Goal: Transaction & Acquisition: Obtain resource

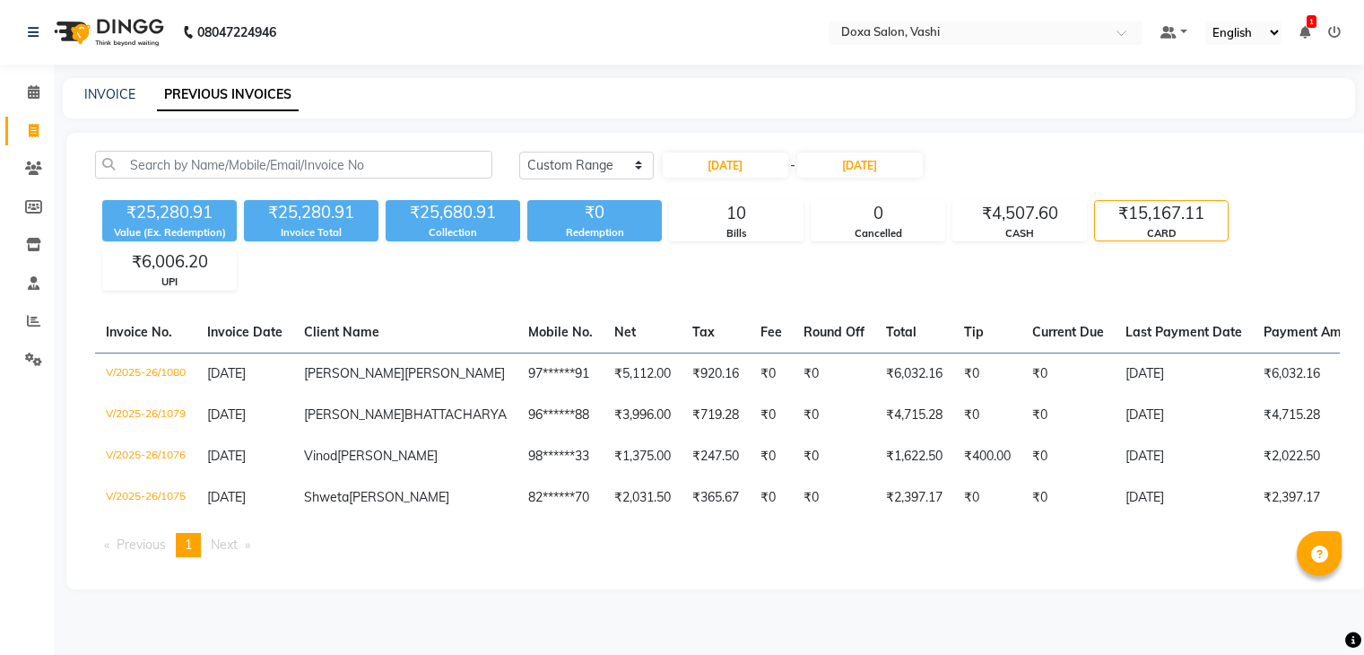
select select "range"
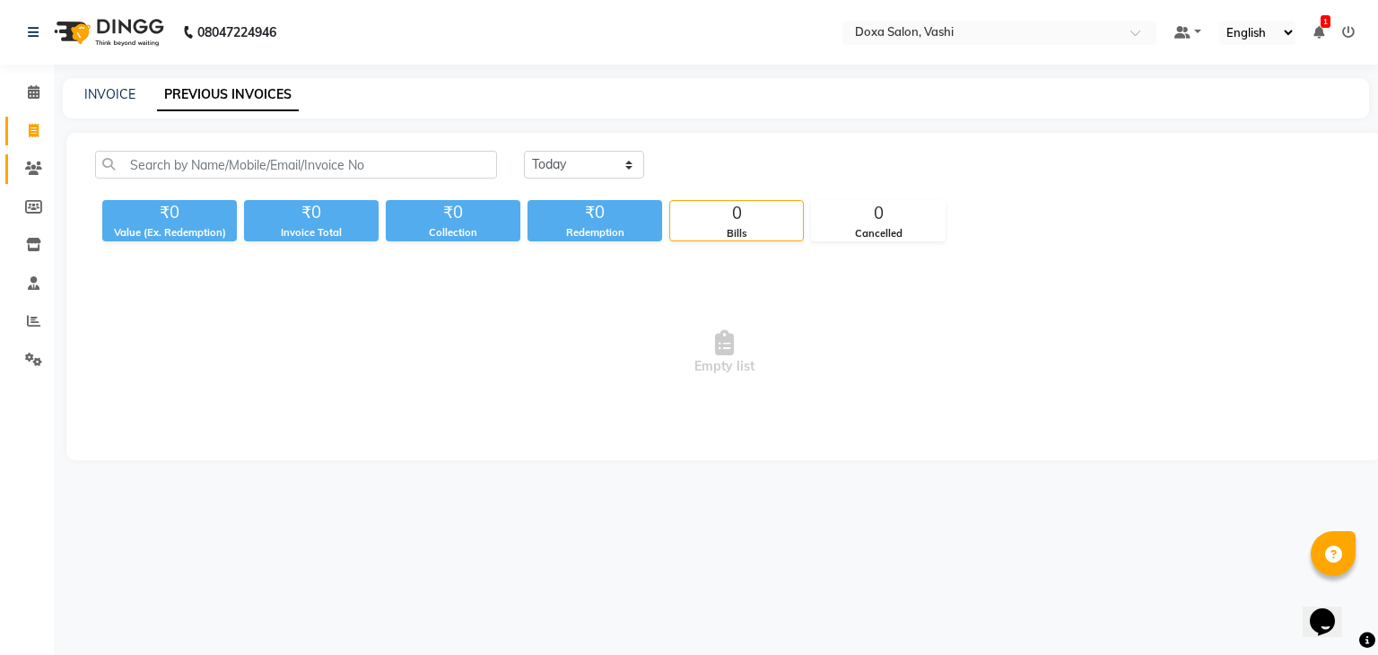
click at [25, 158] on link "Clients" at bounding box center [26, 169] width 43 height 30
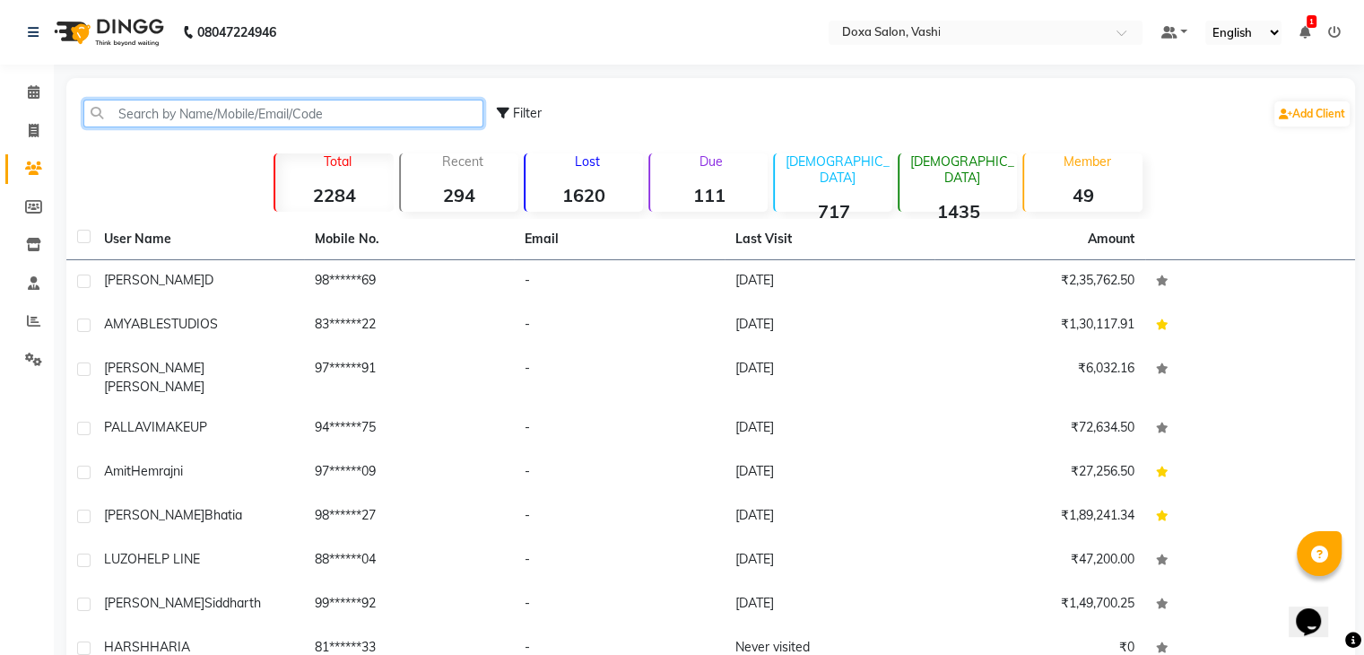
click at [166, 118] on input "text" at bounding box center [283, 114] width 400 height 28
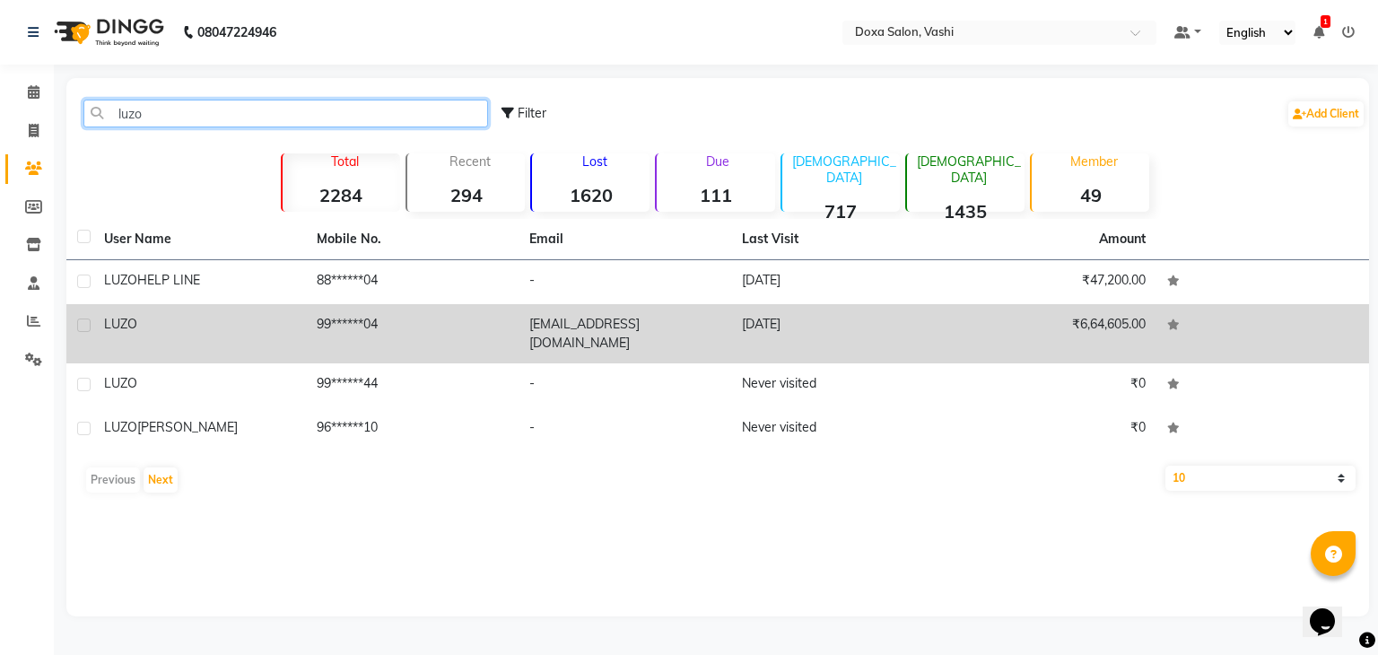
type input "luzo"
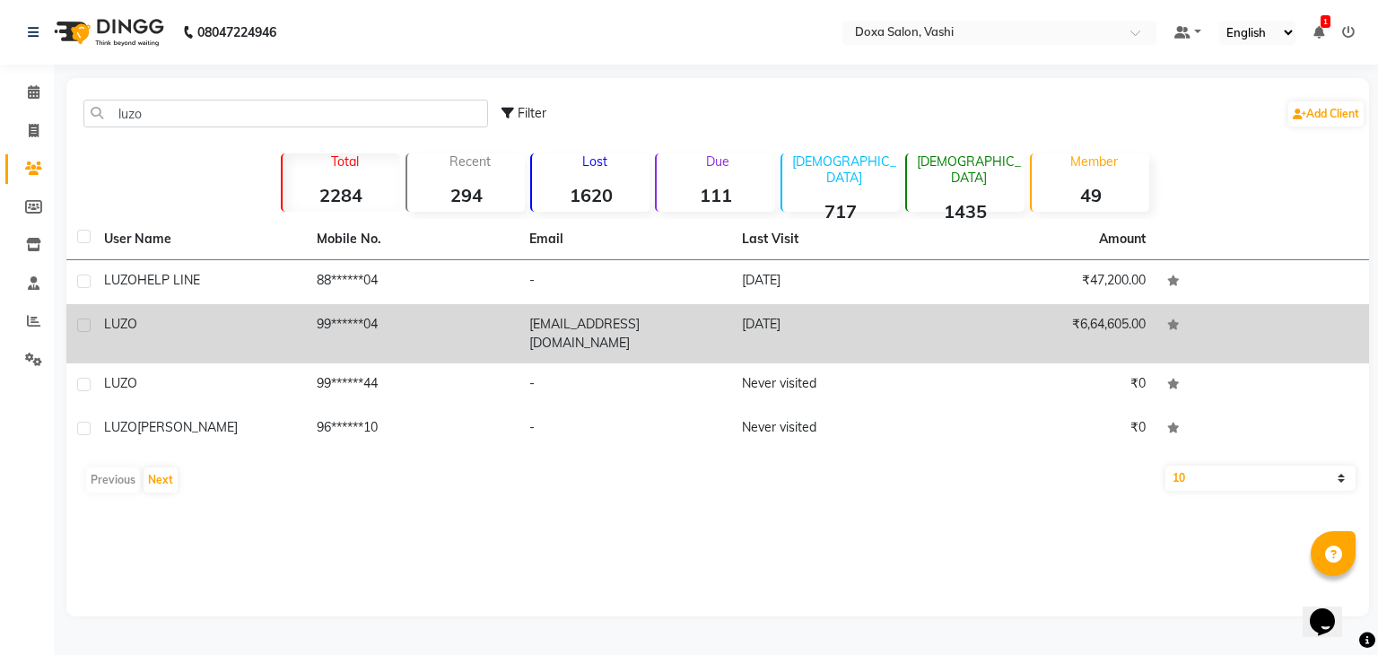
click at [147, 325] on div "LUZO" at bounding box center [199, 324] width 191 height 19
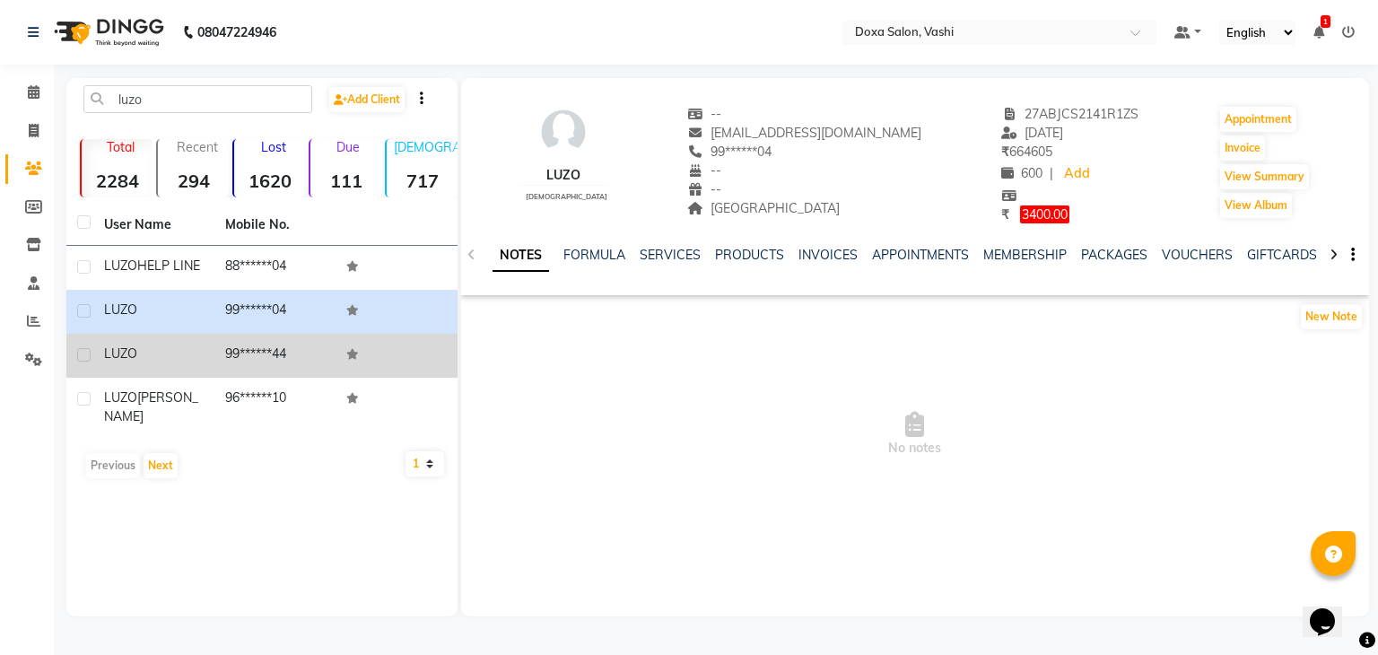
click at [129, 352] on span "LUZO" at bounding box center [120, 353] width 33 height 16
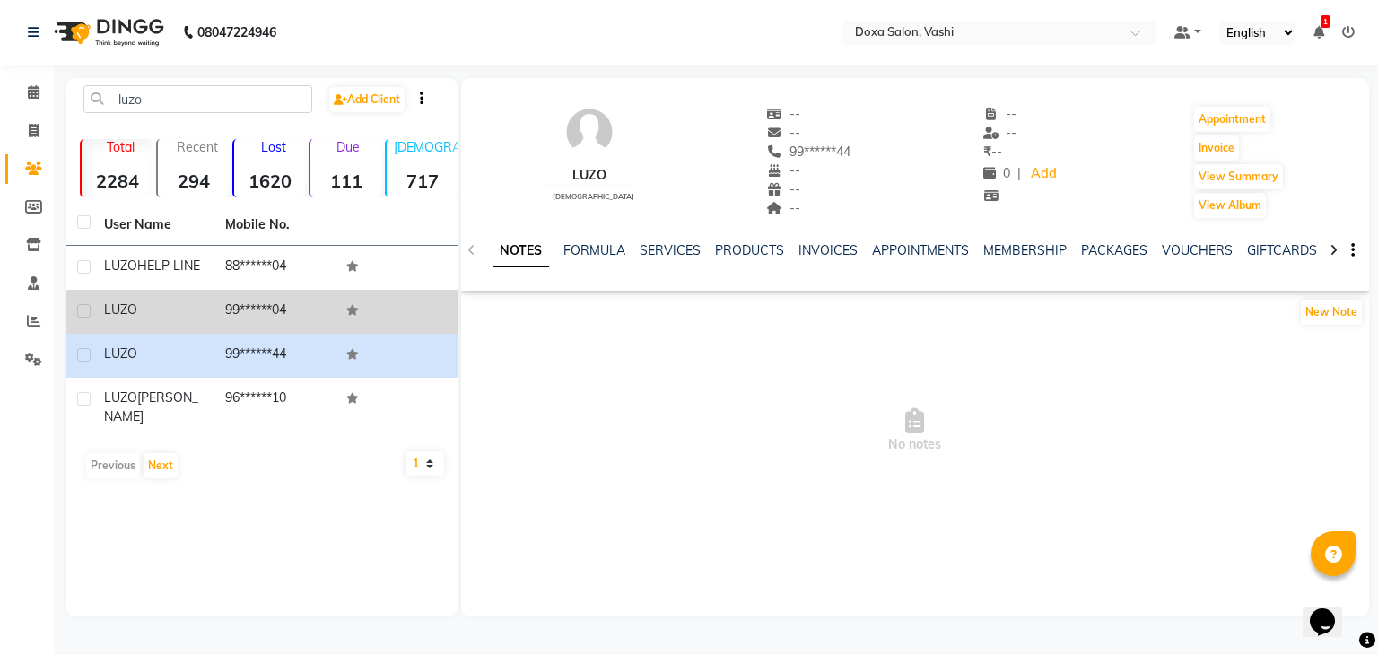
click at [125, 313] on span "LUZO" at bounding box center [120, 309] width 33 height 16
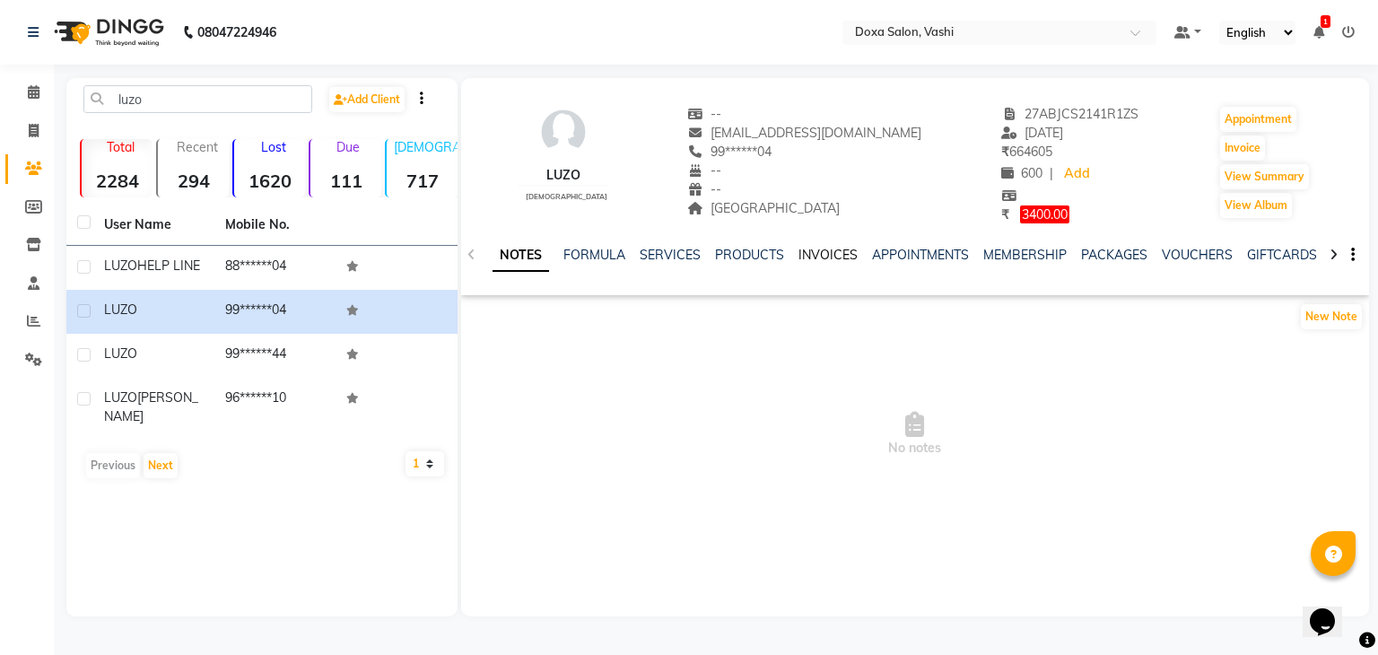
click at [815, 257] on link "INVOICES" at bounding box center [827, 255] width 59 height 16
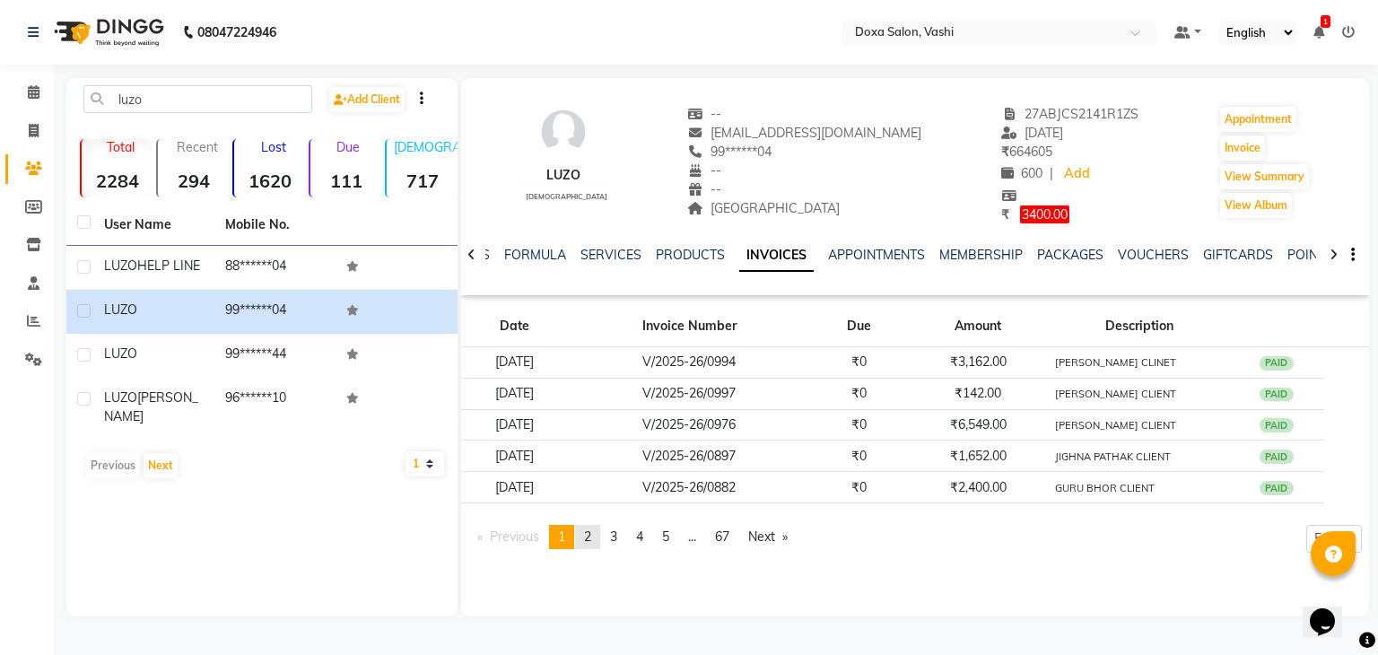
click at [583, 541] on link "page 2" at bounding box center [587, 537] width 25 height 24
click at [617, 540] on span "3" at bounding box center [613, 536] width 7 height 16
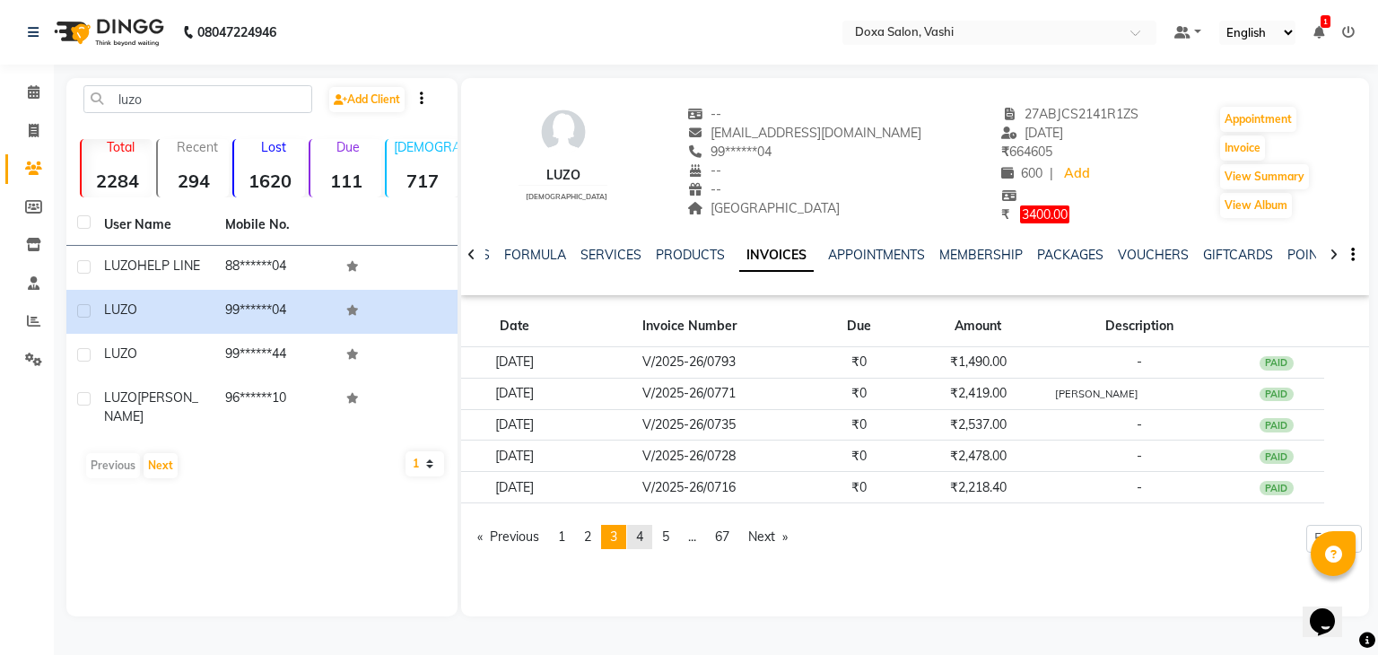
click at [651, 537] on link "page 4" at bounding box center [639, 537] width 25 height 24
click at [678, 539] on link "page 5" at bounding box center [665, 537] width 25 height 24
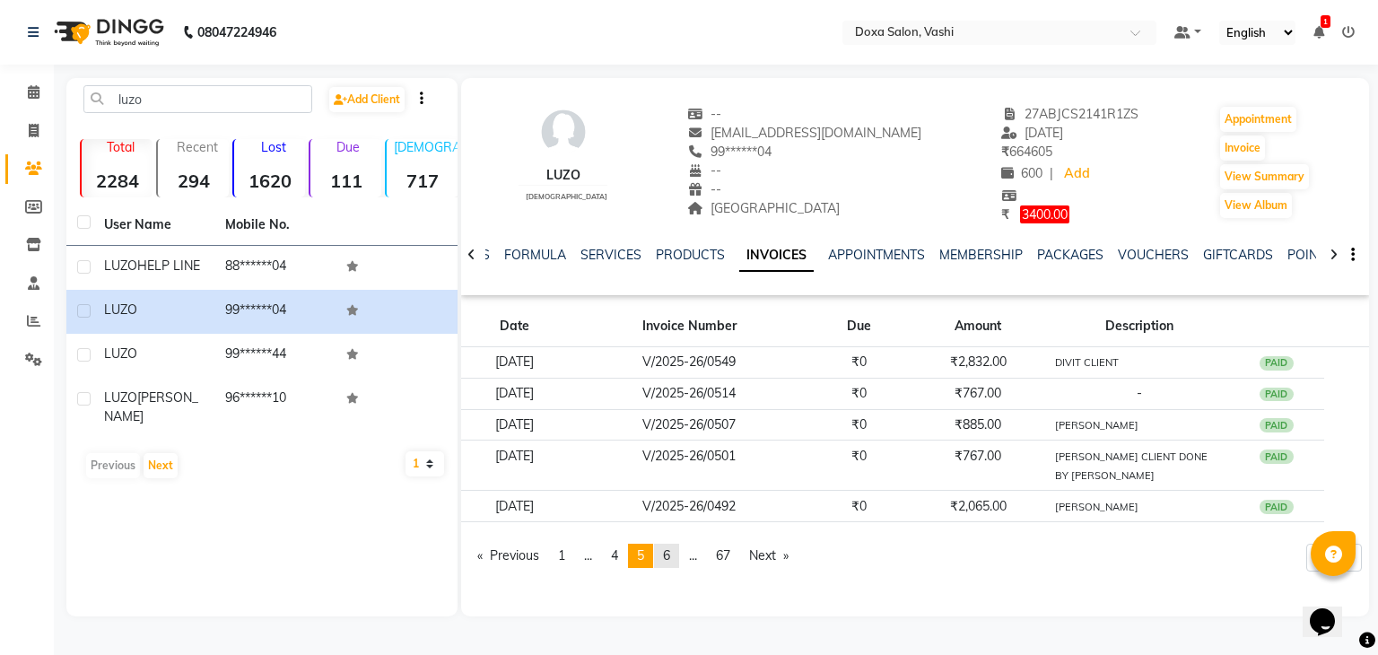
click at [675, 553] on link "page 6" at bounding box center [666, 556] width 25 height 24
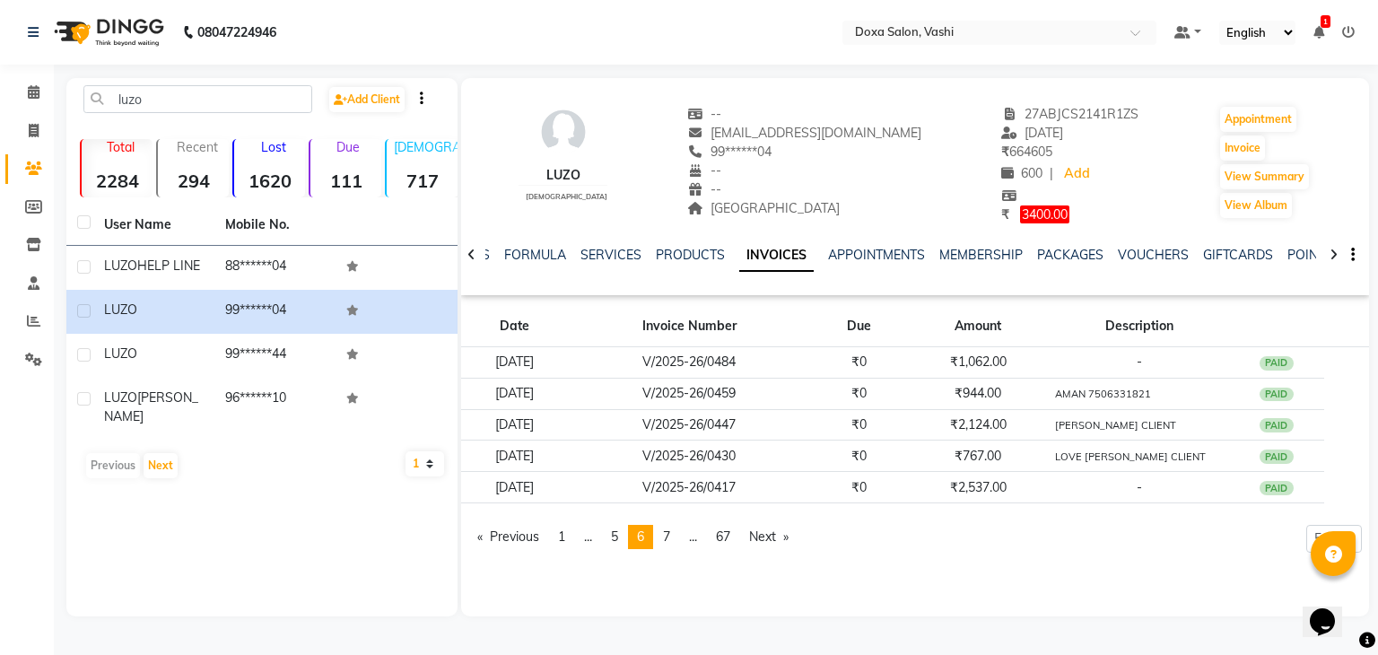
click at [675, 552] on pagination-controls "Previous page 6 / 67 page 1 page ... page 5 You're on page 6 page 7 page ... pa…" at bounding box center [633, 544] width 330 height 39
click at [670, 533] on span "7" at bounding box center [666, 536] width 7 height 16
click at [670, 533] on span "8" at bounding box center [666, 536] width 7 height 16
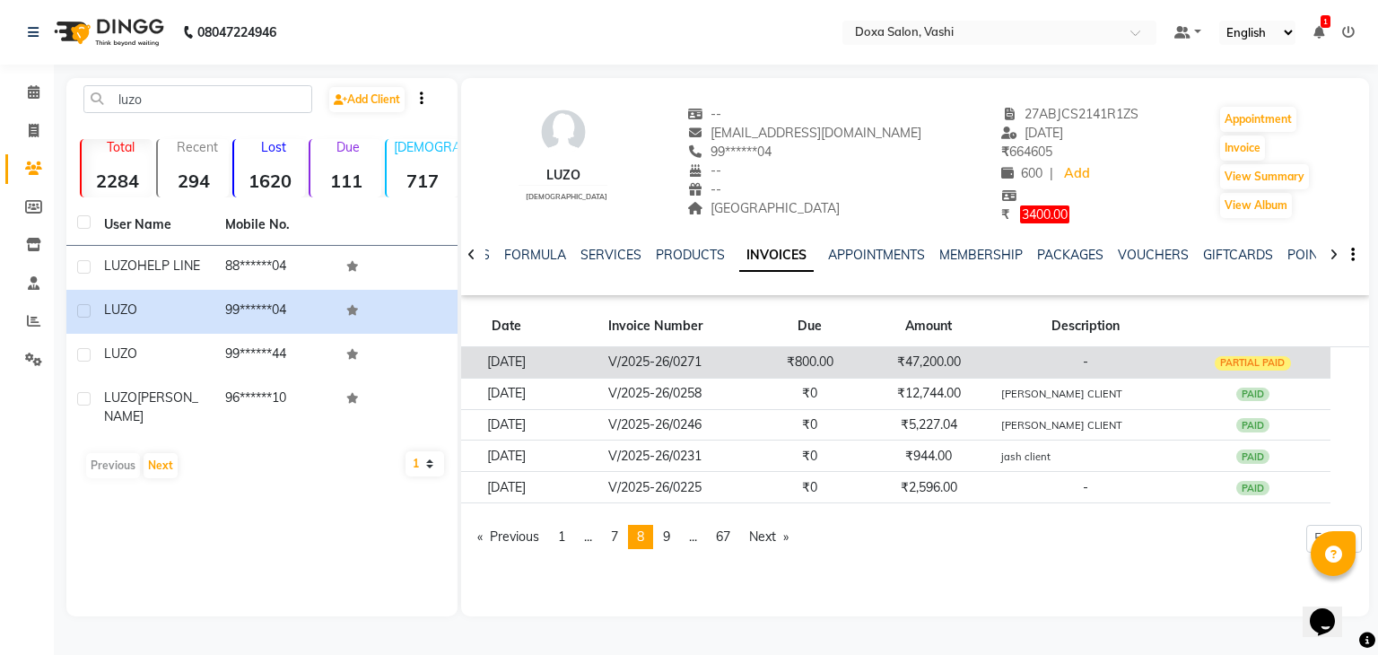
click at [537, 360] on td "02-05-2025" at bounding box center [506, 361] width 91 height 31
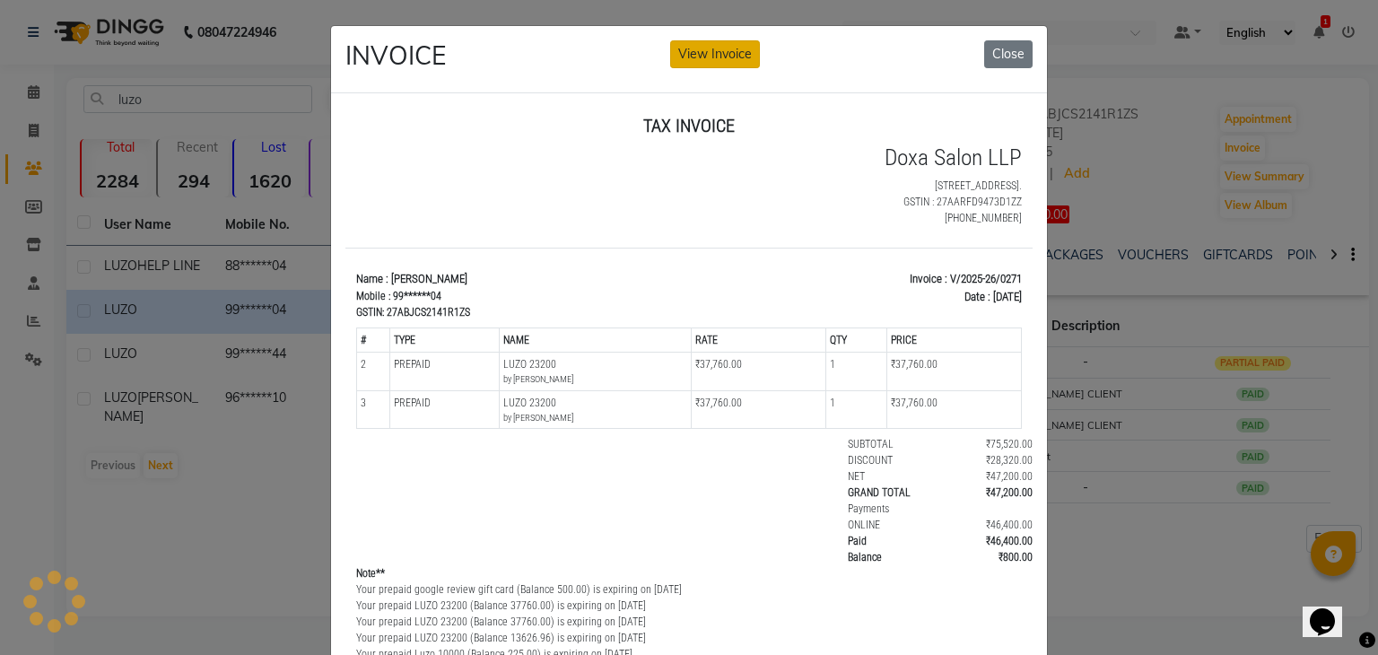
click at [714, 60] on button "View Invoice" at bounding box center [715, 54] width 90 height 28
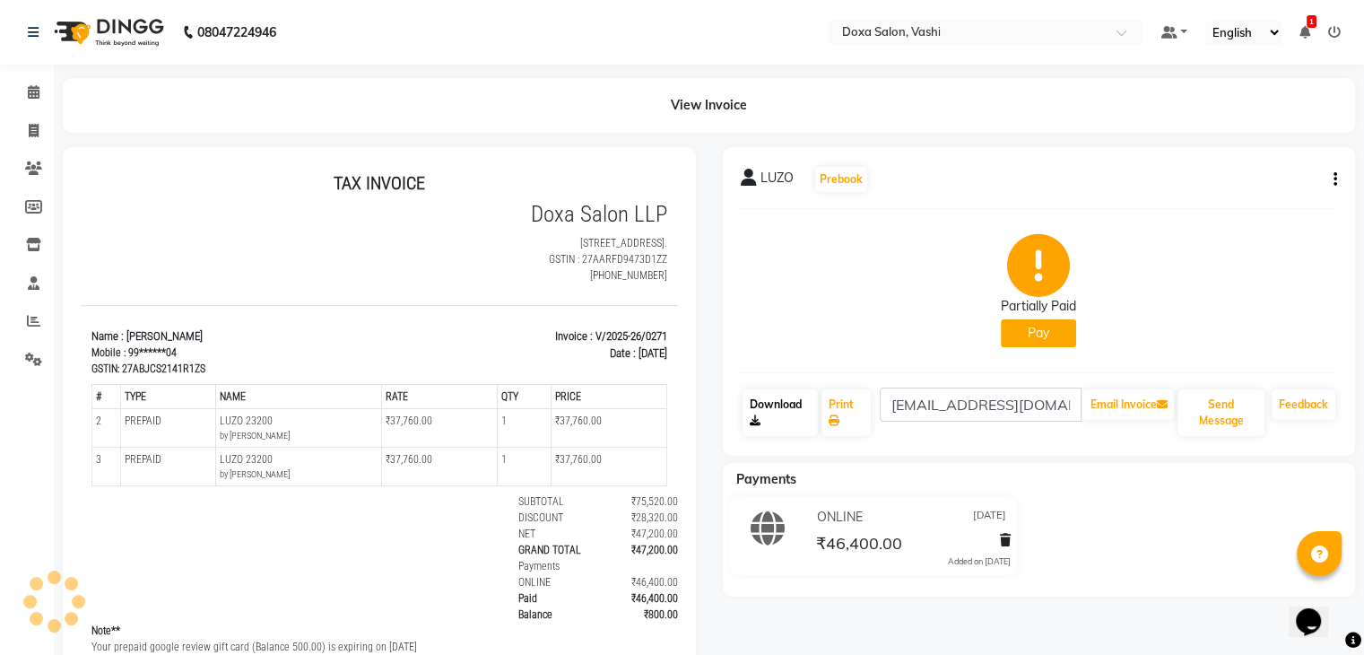
click at [783, 414] on link "Download" at bounding box center [781, 412] width 76 height 47
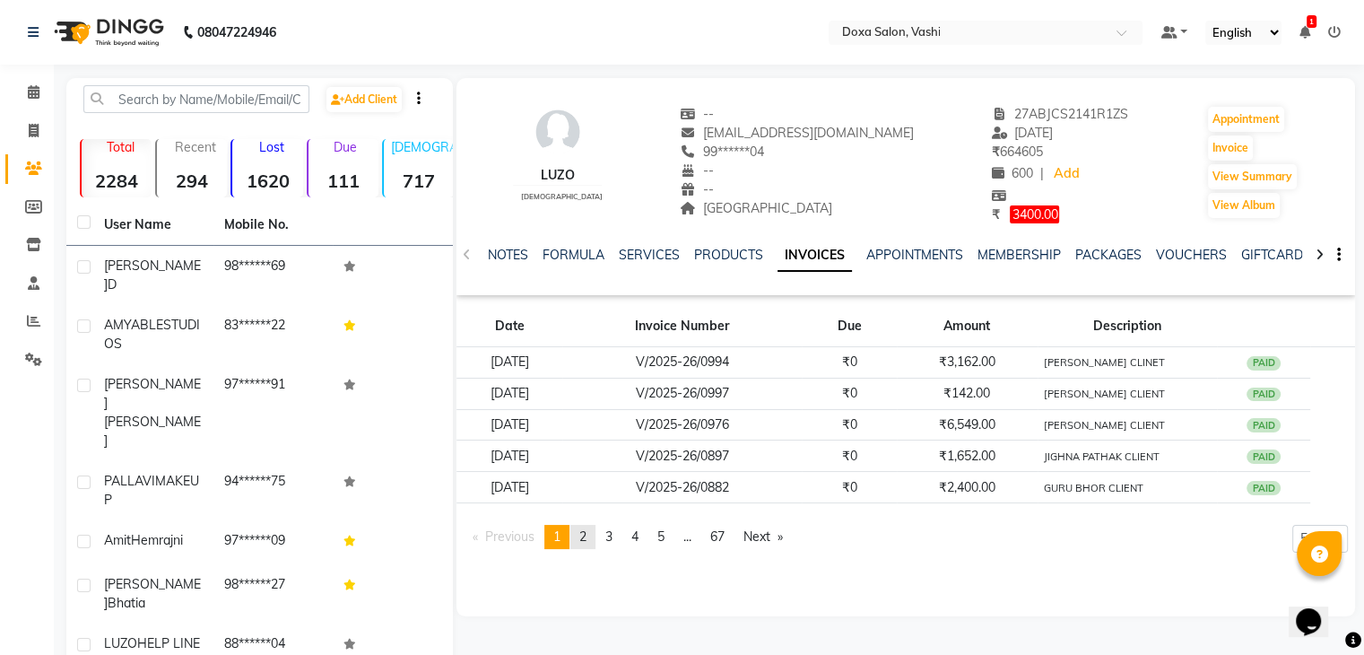
click at [592, 535] on link "page 2" at bounding box center [582, 537] width 25 height 24
click at [608, 536] on link "page 3" at bounding box center [608, 537] width 25 height 24
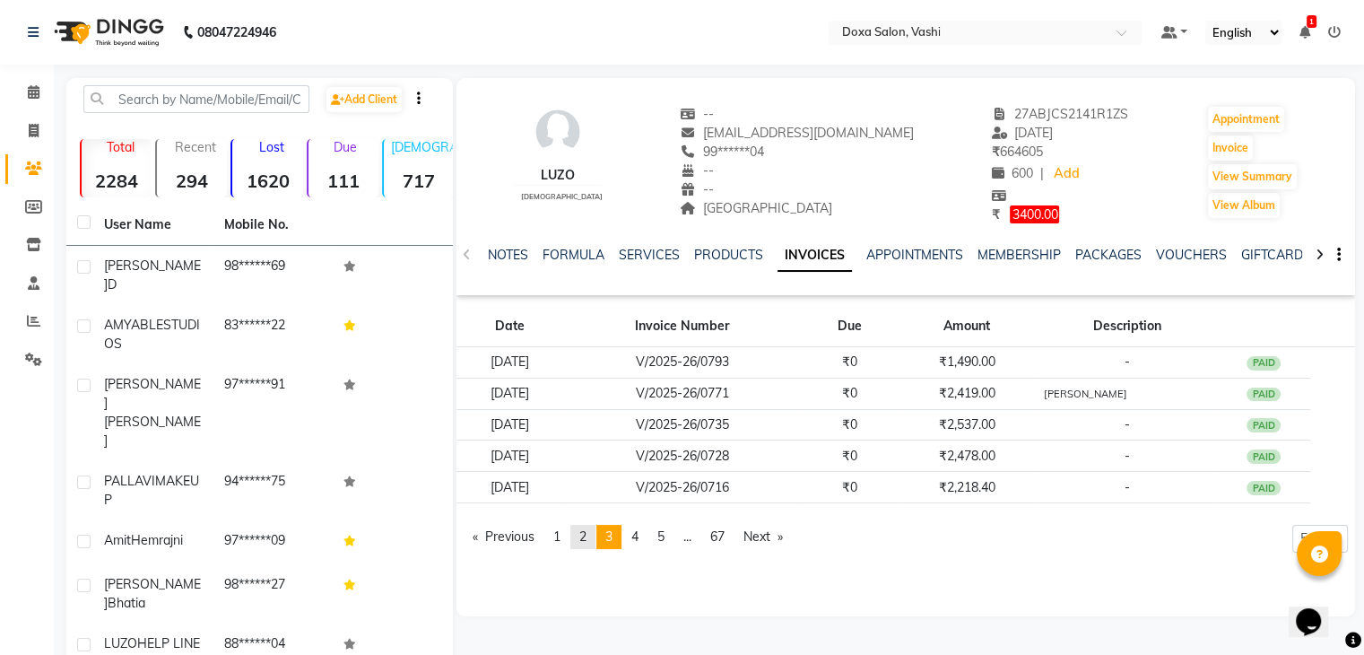
click at [587, 539] on span "2" at bounding box center [582, 536] width 7 height 16
click at [553, 541] on link "page 1" at bounding box center [556, 537] width 25 height 24
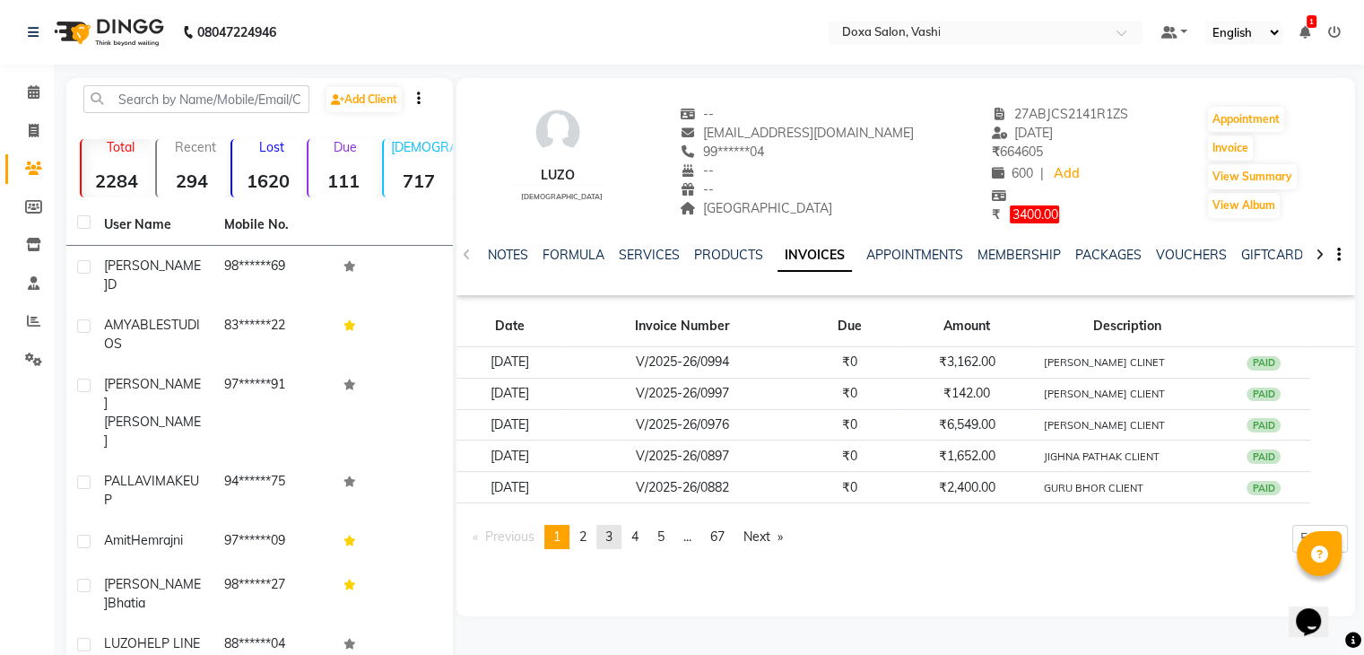
click at [622, 539] on link "page 3" at bounding box center [608, 537] width 25 height 24
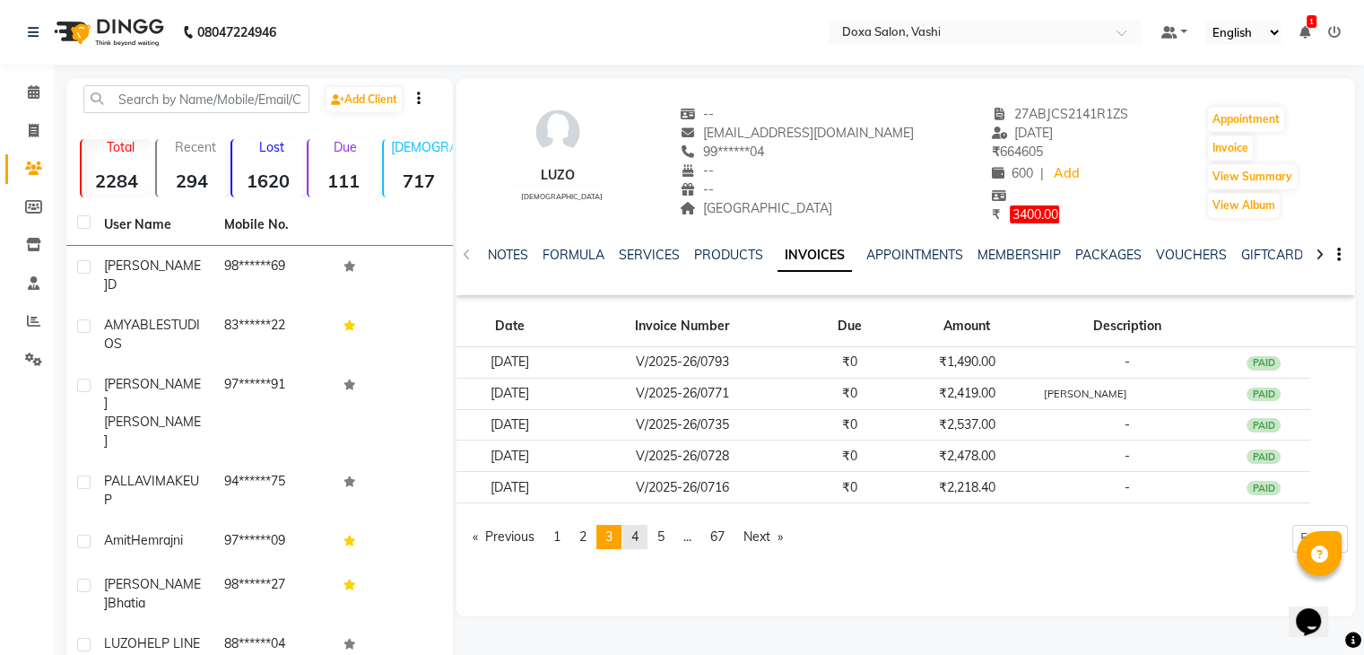
click at [635, 536] on span "4" at bounding box center [634, 536] width 7 height 16
click at [665, 536] on span "5" at bounding box center [660, 536] width 7 height 16
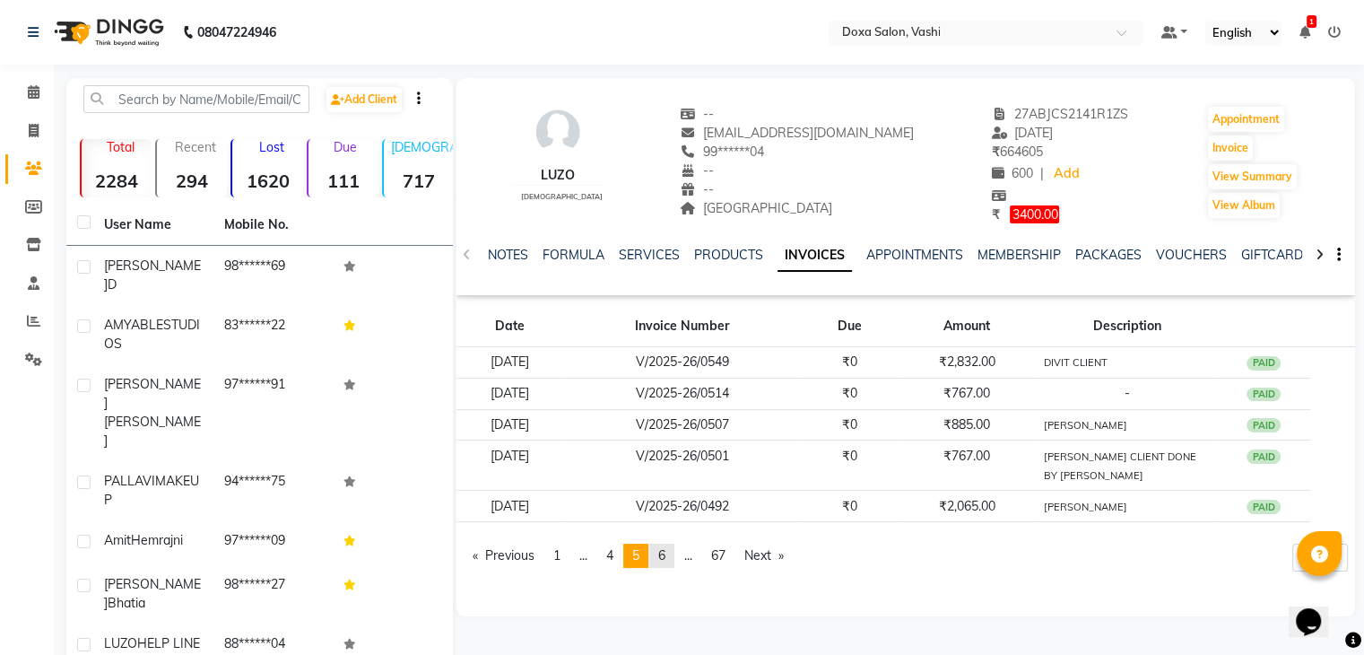
click at [674, 553] on link "page 6" at bounding box center [661, 556] width 25 height 24
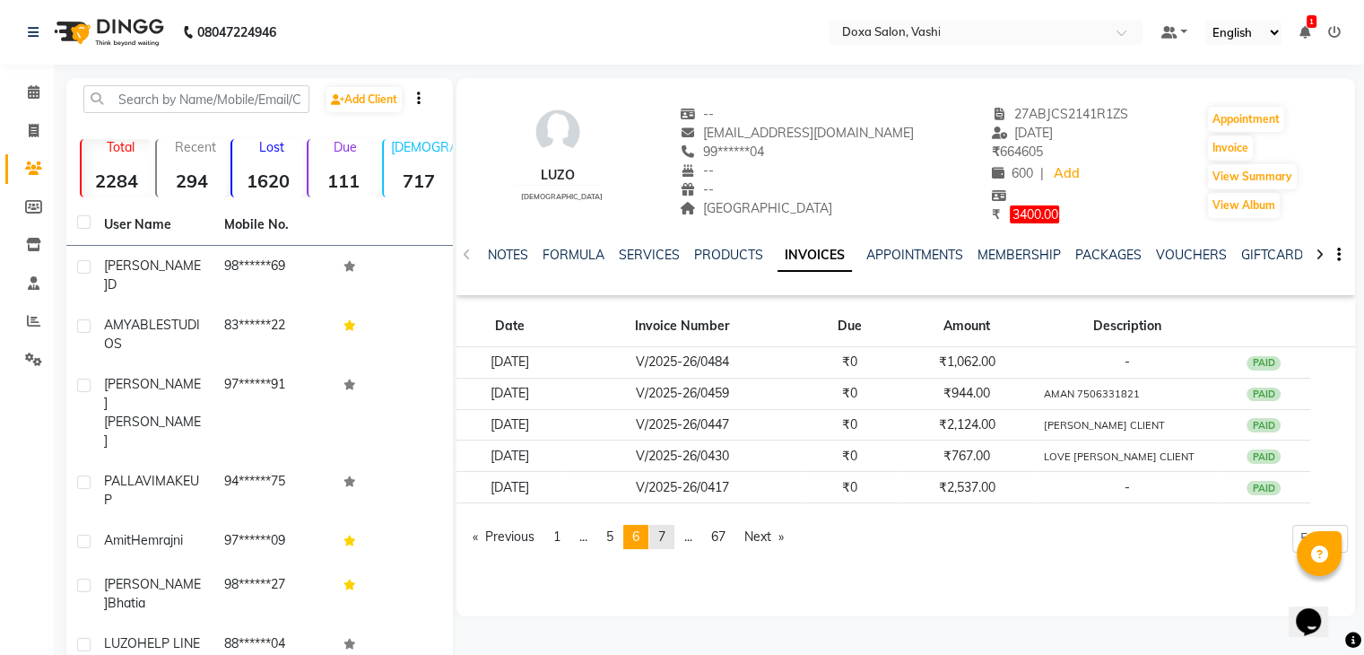
click at [666, 535] on span "7" at bounding box center [661, 536] width 7 height 16
click at [666, 535] on span "8" at bounding box center [661, 536] width 7 height 16
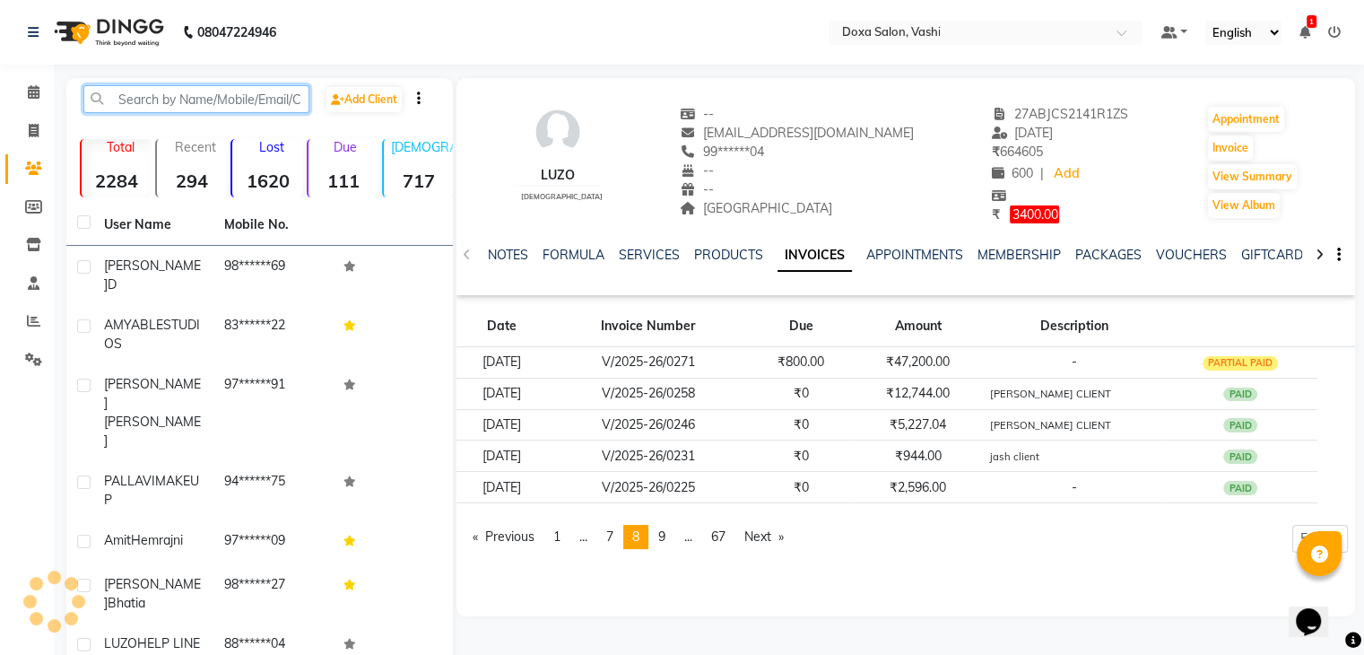
click at [167, 101] on input "text" at bounding box center [196, 99] width 226 height 28
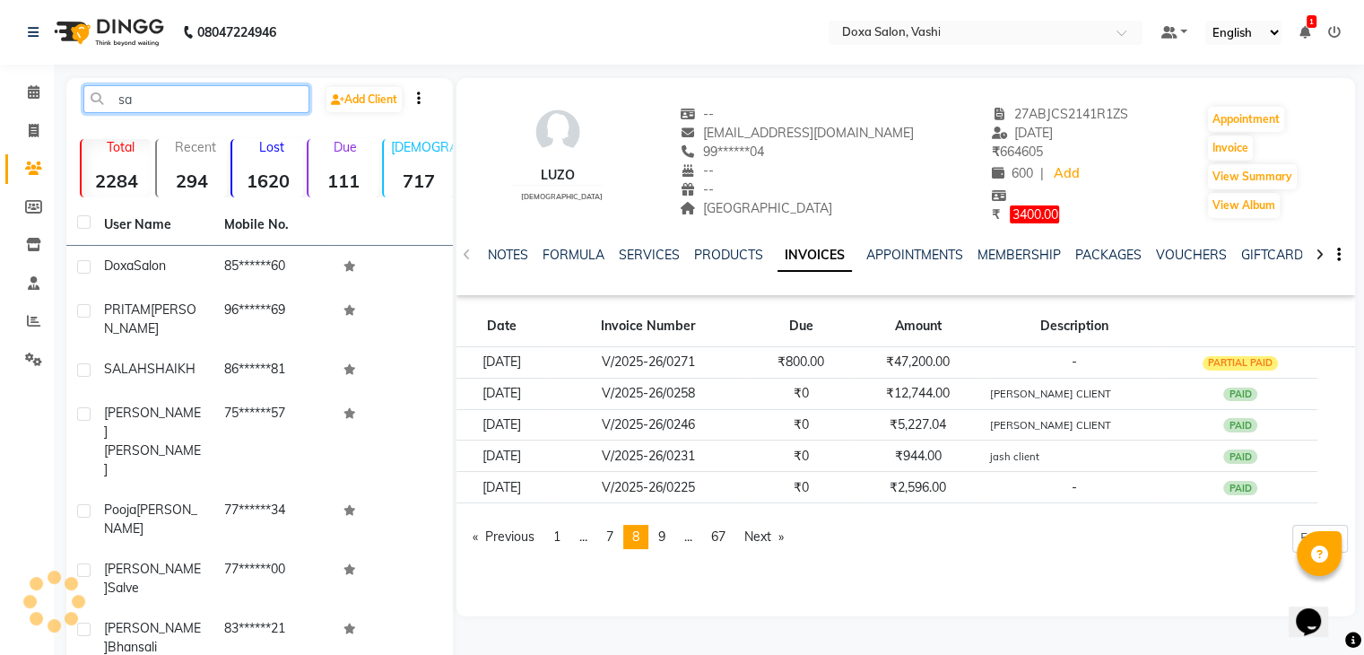
type input "s"
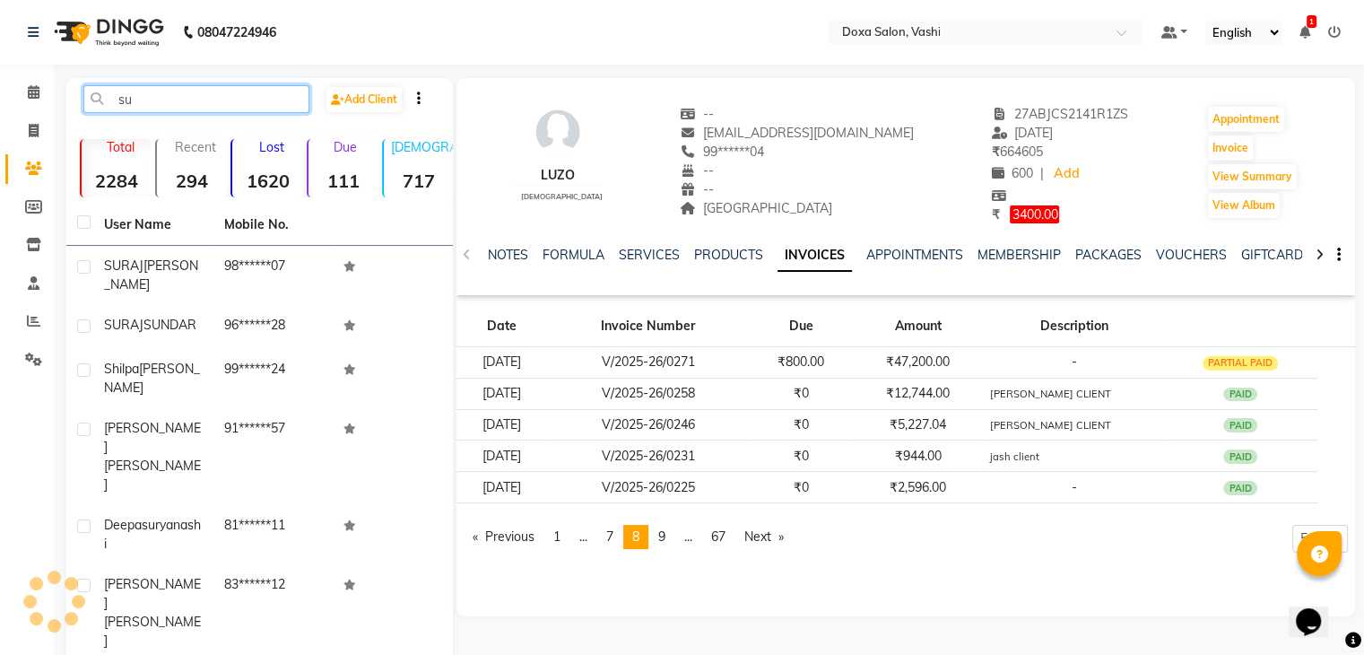
type input "s"
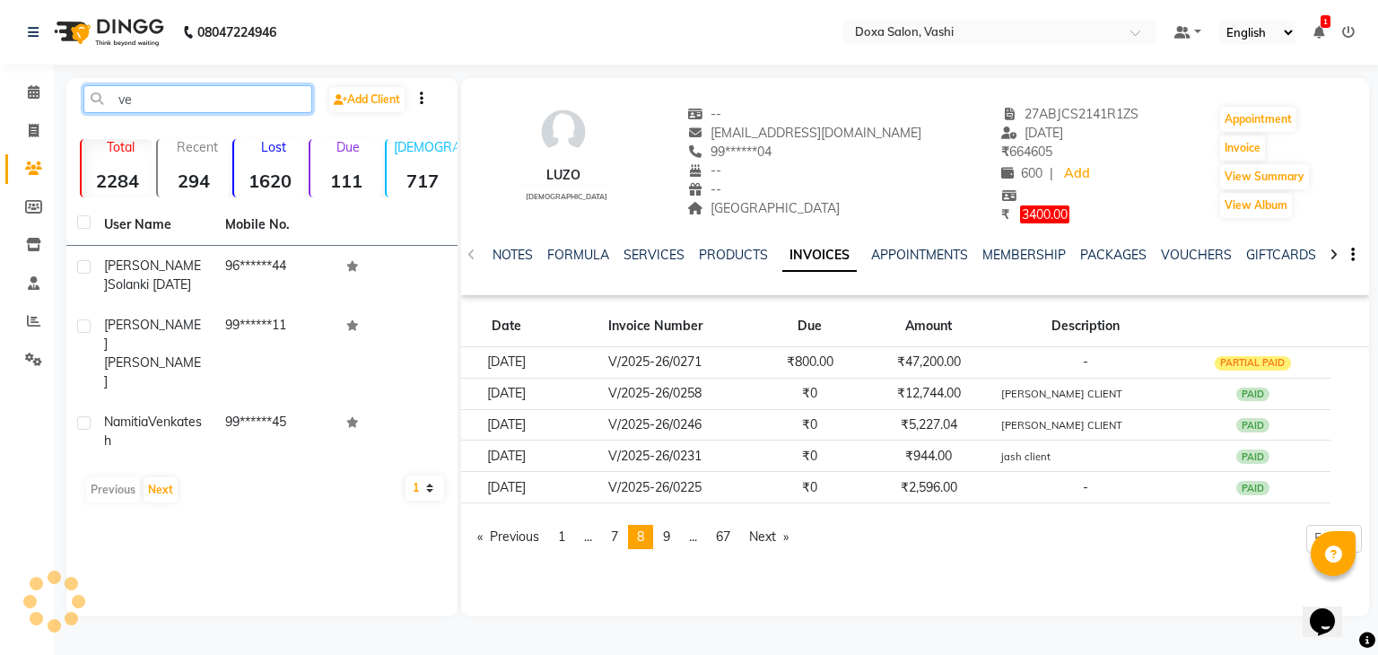
type input "v"
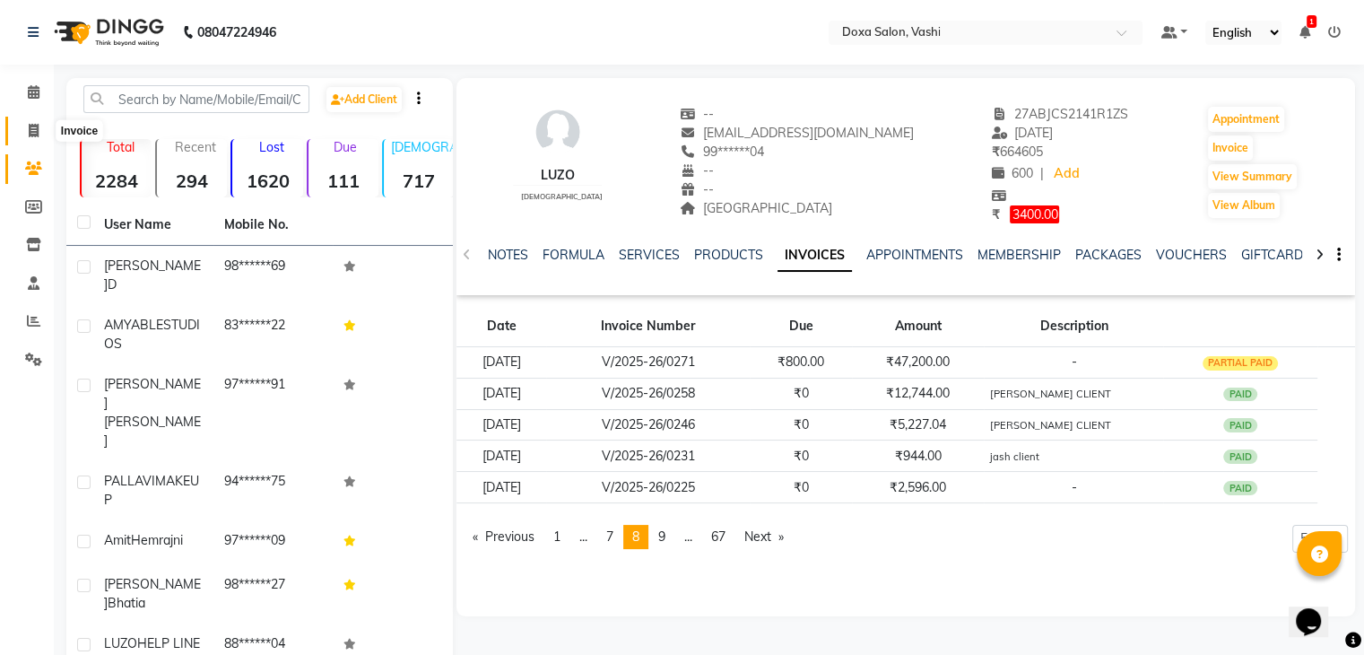
click at [31, 138] on span at bounding box center [33, 131] width 31 height 21
select select "service"
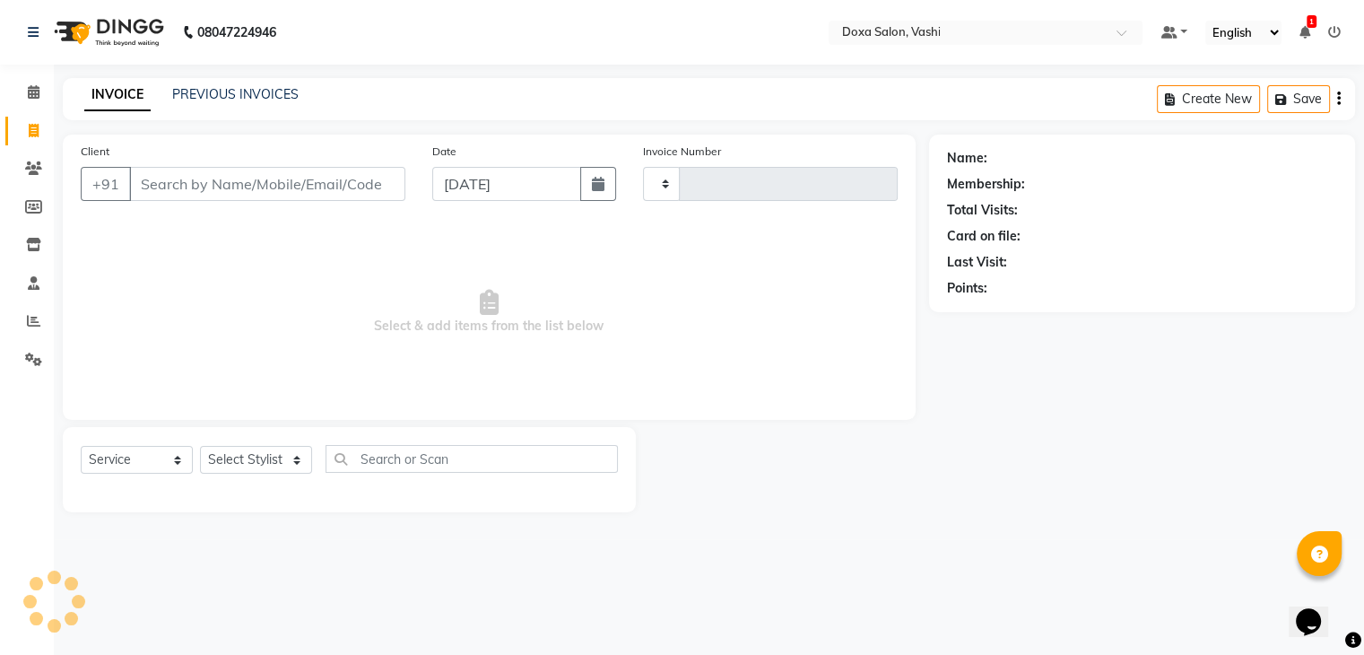
type input "1106"
select select "416"
click at [239, 92] on link "PREVIOUS INVOICES" at bounding box center [235, 94] width 126 height 16
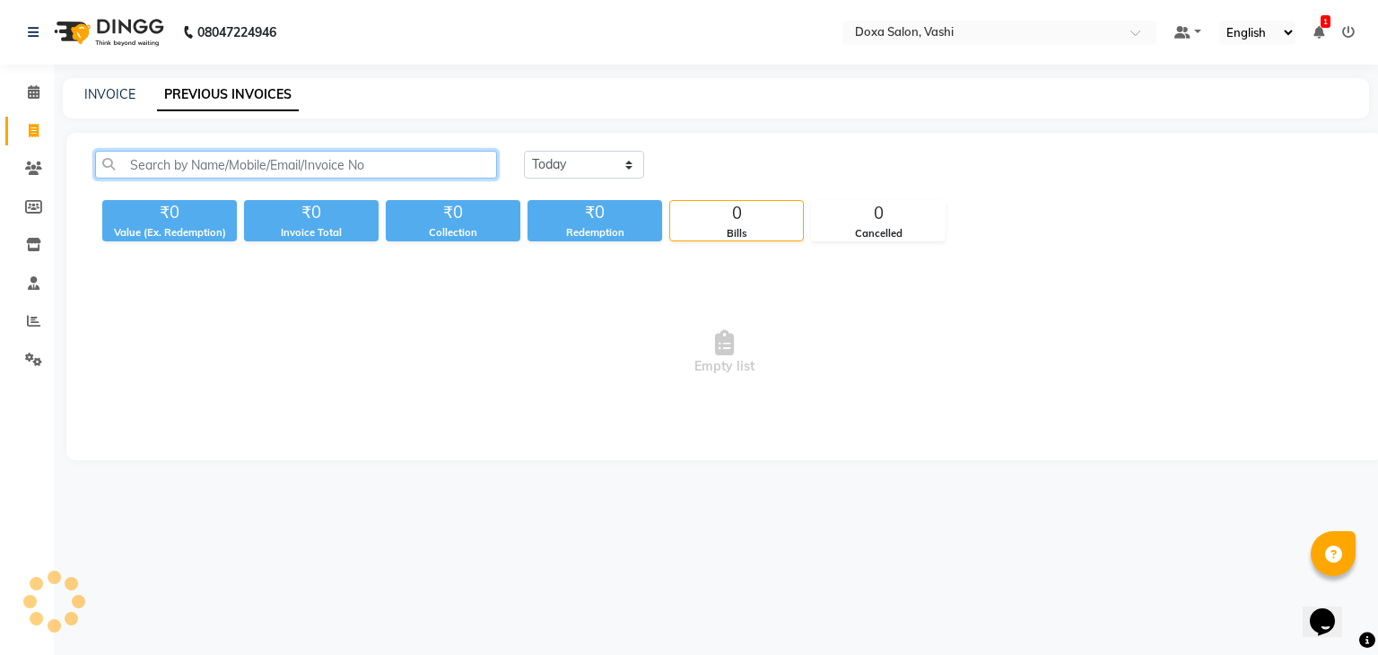
click at [181, 172] on input "text" at bounding box center [296, 165] width 402 height 28
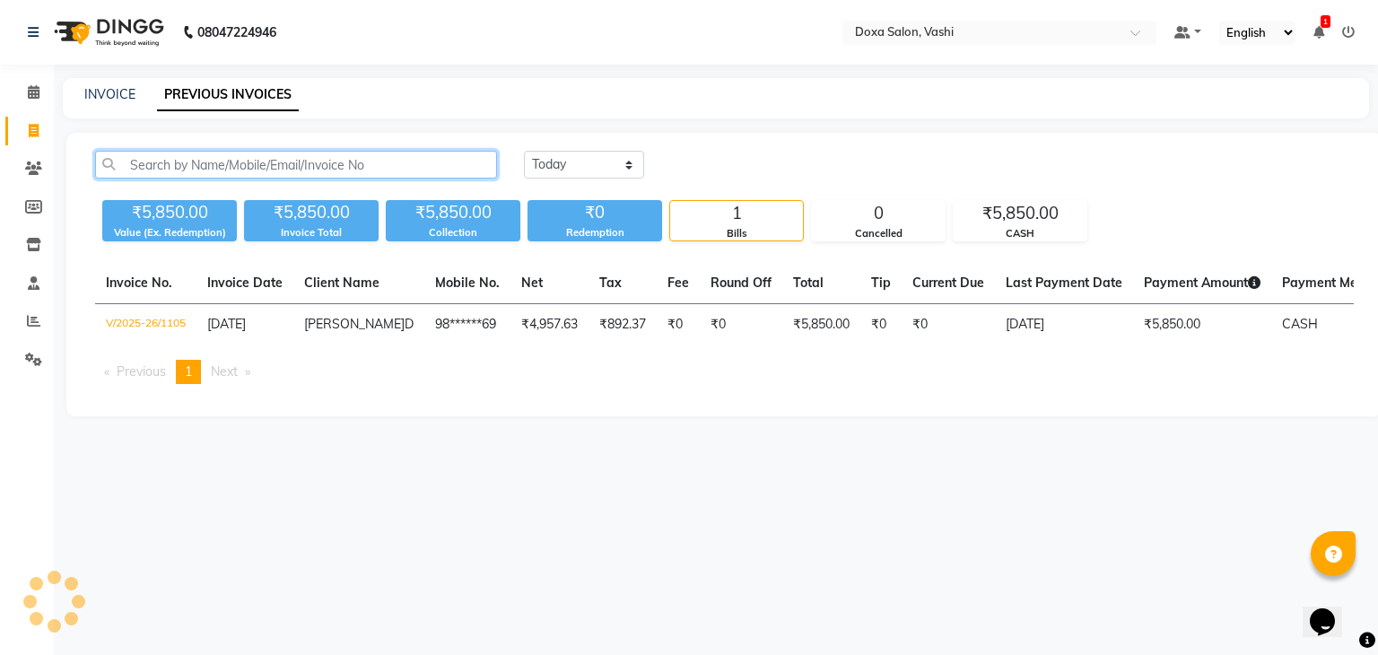
paste input "V/2025-26/1010"
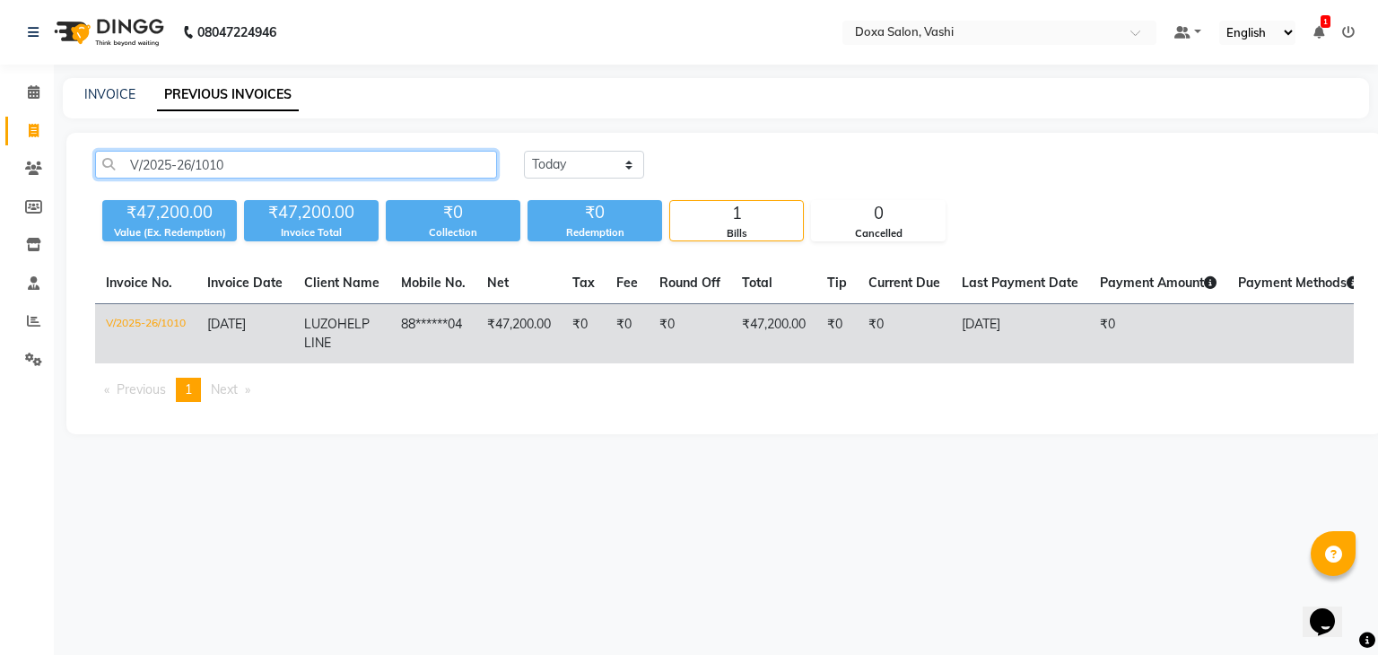
type input "V/2025-26/1010"
click at [162, 335] on td "V/2025-26/1010" at bounding box center [145, 334] width 101 height 60
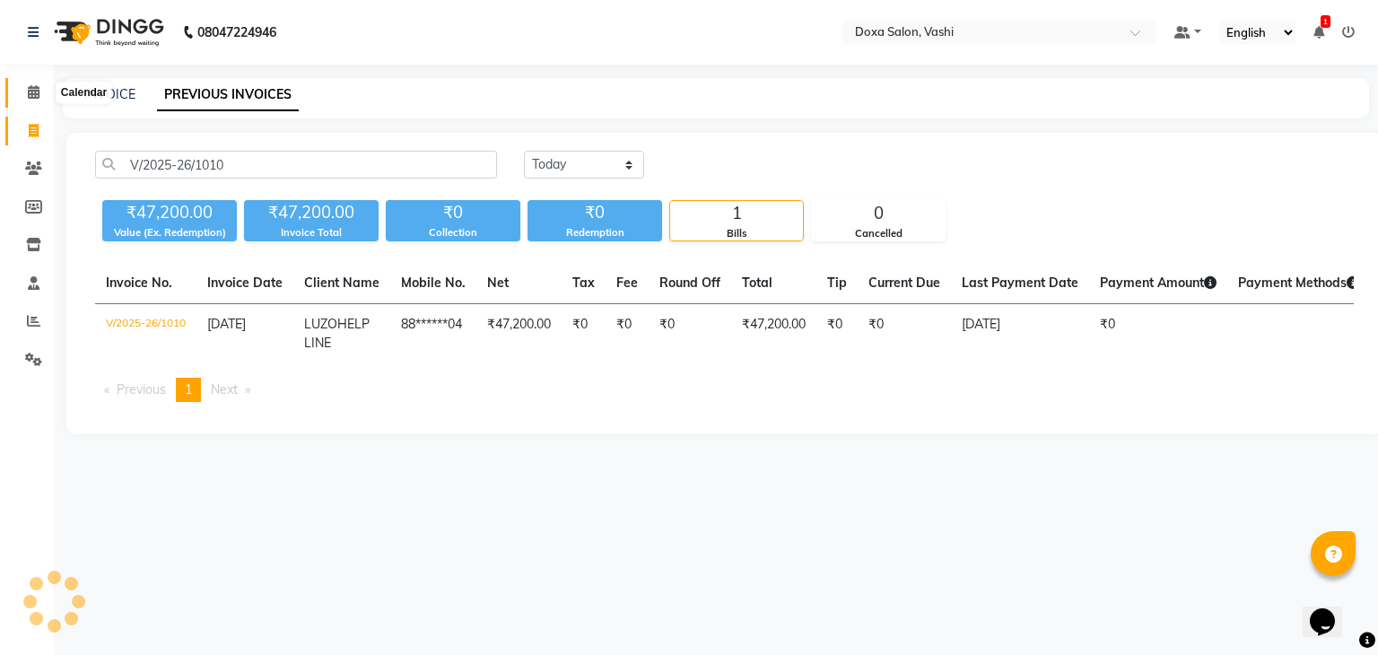
click at [29, 96] on icon at bounding box center [34, 91] width 12 height 13
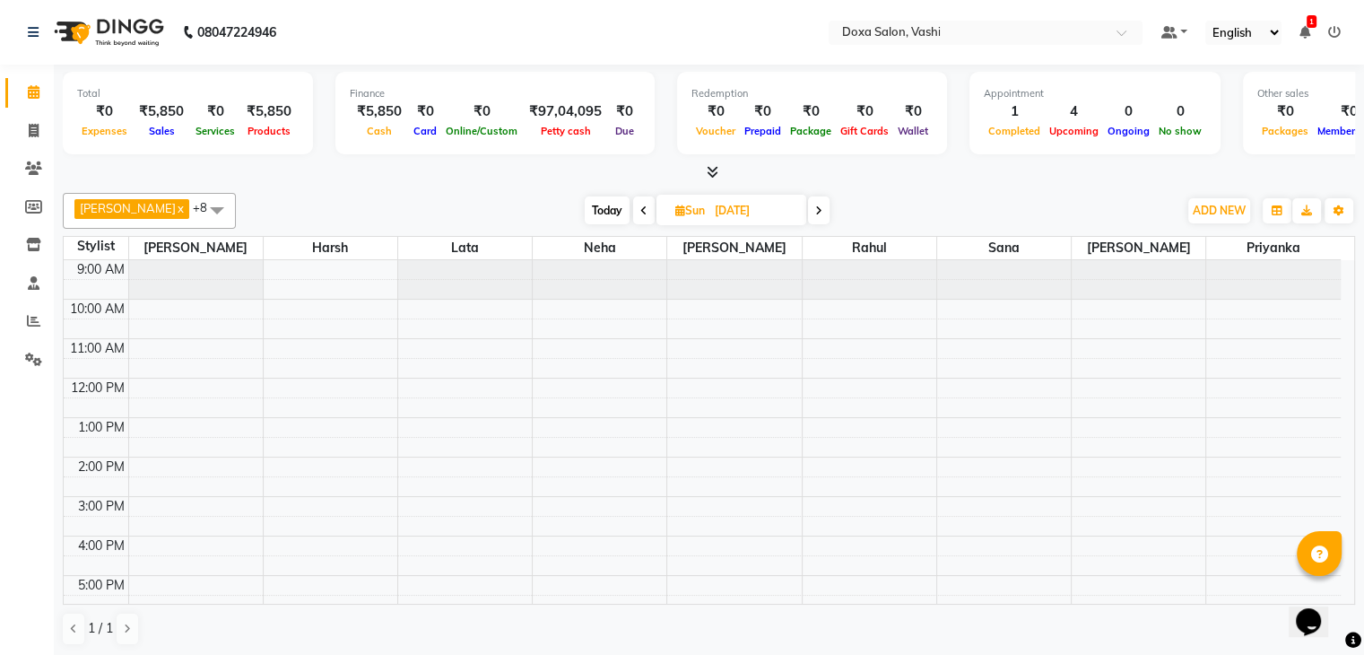
click at [592, 214] on span "Today" at bounding box center [607, 210] width 45 height 28
type input "04-09-2025"
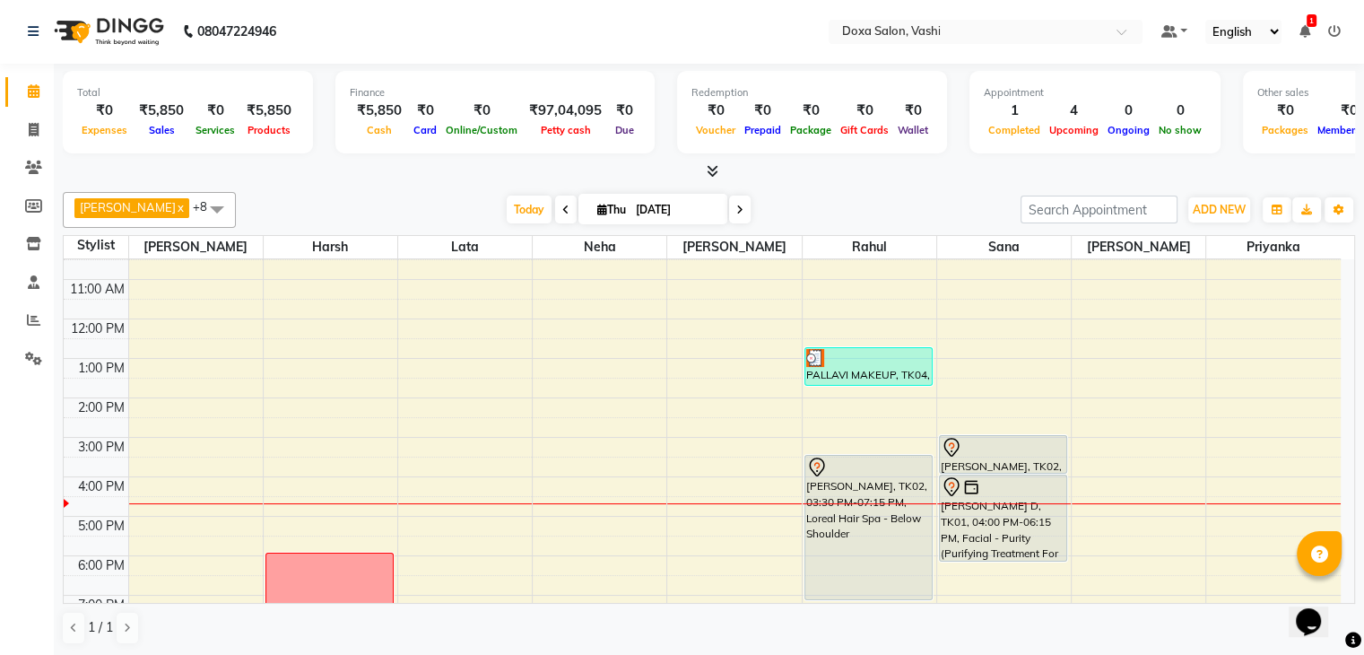
scroll to position [163, 0]
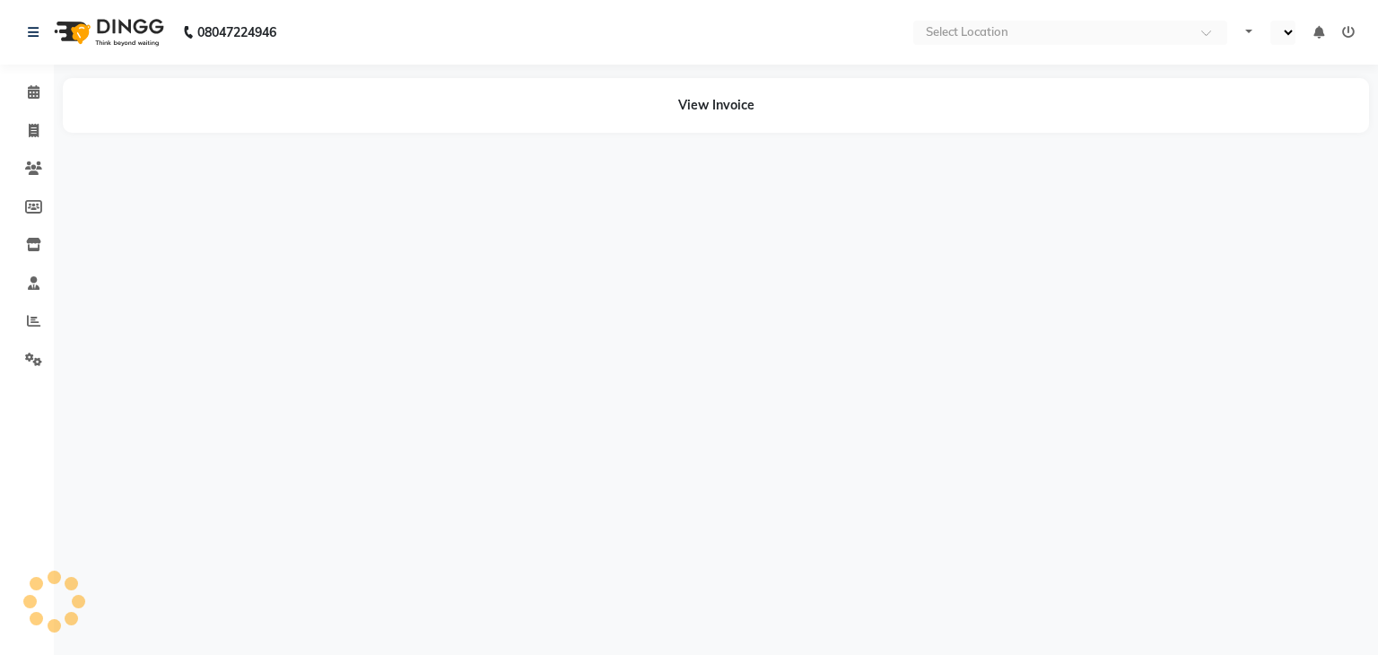
select select "en"
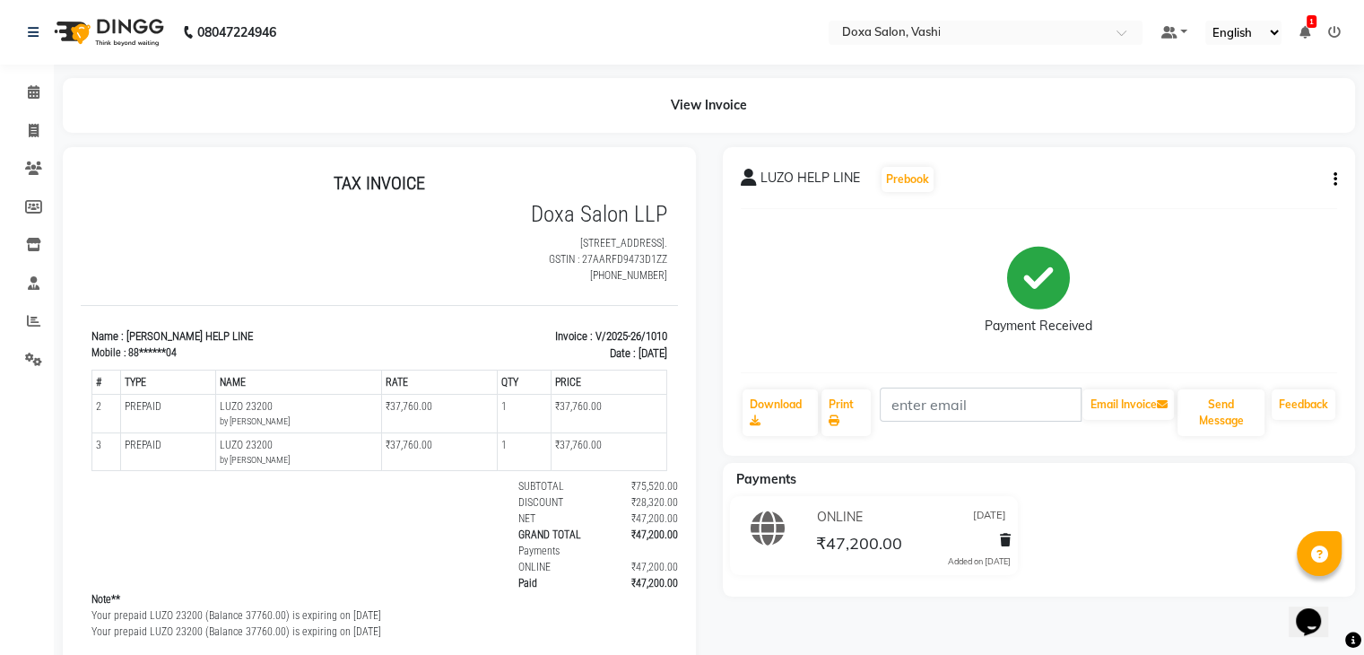
scroll to position [13, 0]
click at [771, 413] on link "Download" at bounding box center [781, 412] width 76 height 47
